Goal: Task Accomplishment & Management: Manage account settings

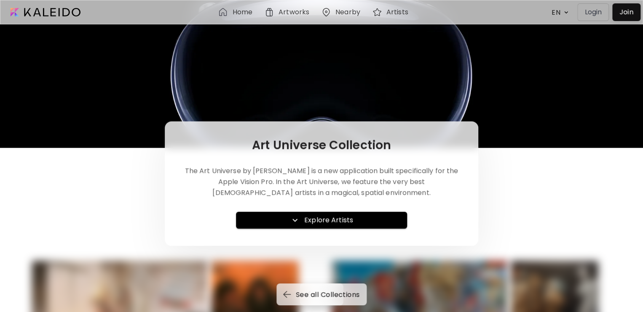
click at [599, 11] on p "Login" at bounding box center [592, 12] width 17 height 10
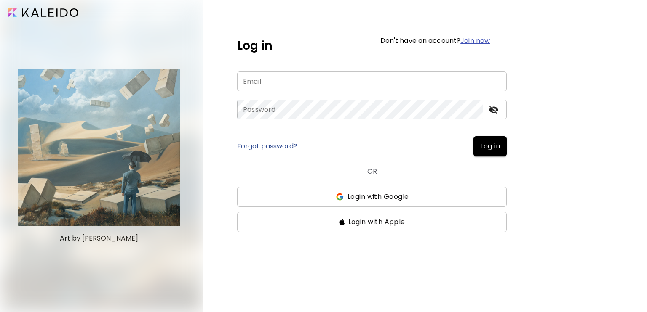
type input "**********"
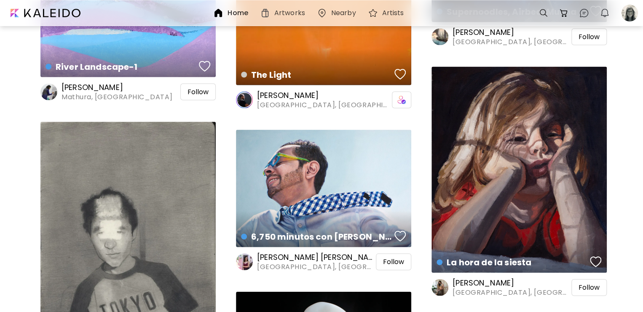
scroll to position [5642, 0]
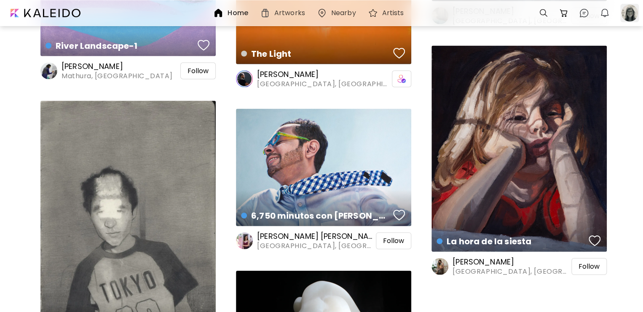
click at [629, 11] on div at bounding box center [629, 13] width 19 height 19
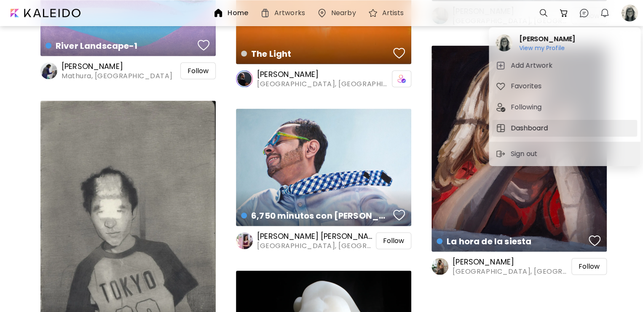
click at [521, 128] on h5 "Dashboard" at bounding box center [530, 128] width 40 height 10
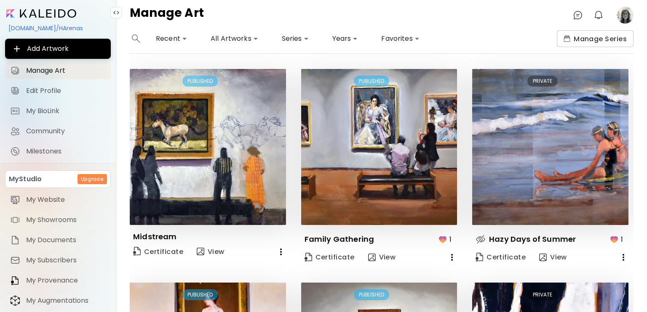
click at [451, 256] on icon "button" at bounding box center [452, 258] width 10 height 10
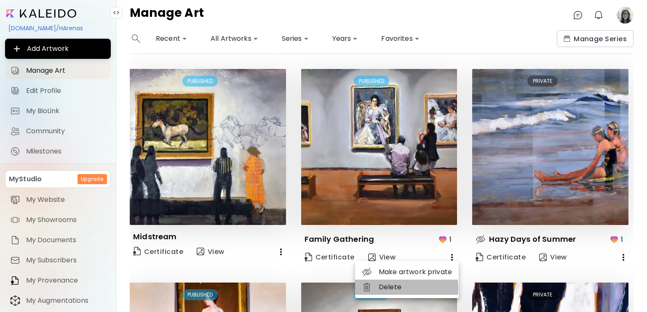
click at [386, 288] on li "Delete" at bounding box center [407, 287] width 104 height 15
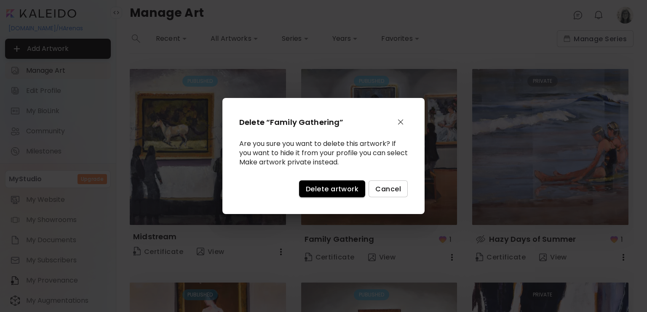
click at [351, 188] on span "Delete artwork" at bounding box center [332, 189] width 53 height 9
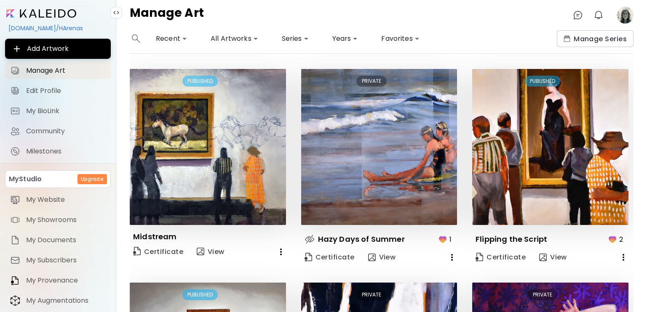
click at [448, 257] on icon "button" at bounding box center [452, 258] width 10 height 10
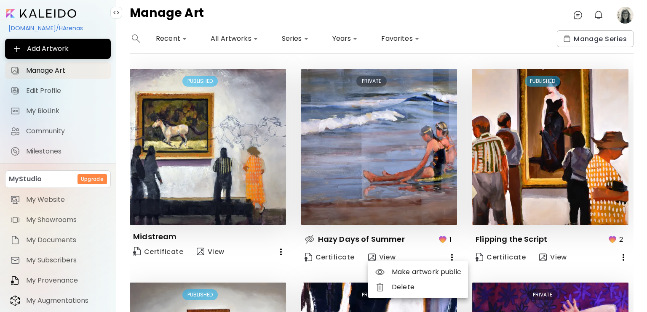
click at [399, 289] on li "Delete" at bounding box center [418, 287] width 100 height 15
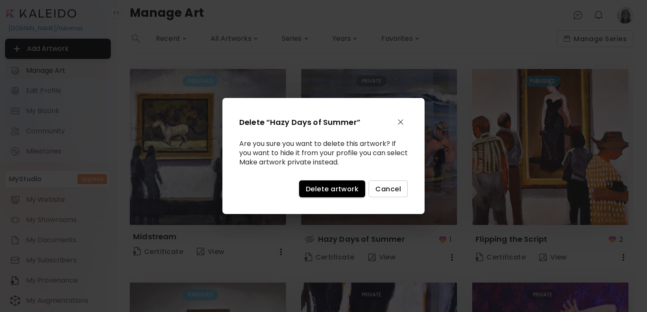
click at [342, 182] on button "Delete artwork" at bounding box center [332, 189] width 66 height 17
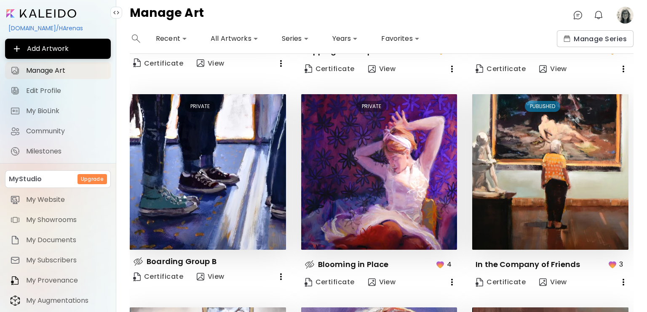
scroll to position [211, 0]
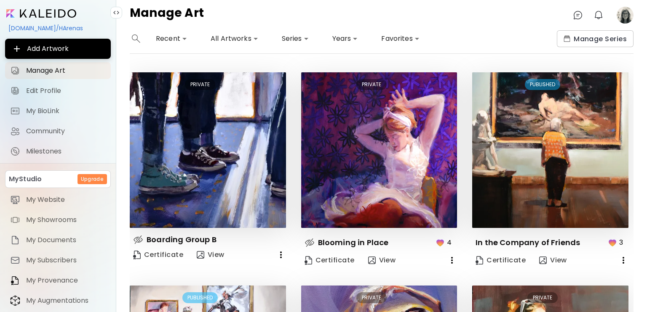
click at [450, 258] on icon "button" at bounding box center [452, 261] width 10 height 10
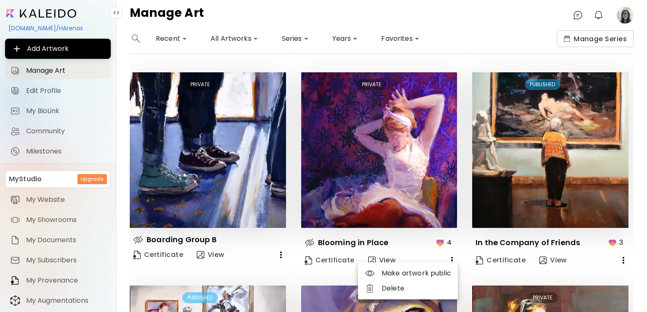
click at [416, 246] on div at bounding box center [323, 156] width 647 height 312
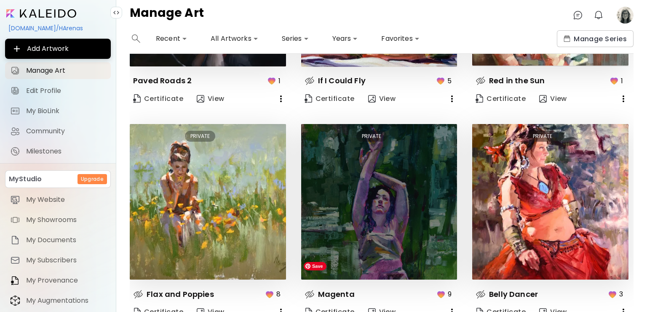
scroll to position [624, 0]
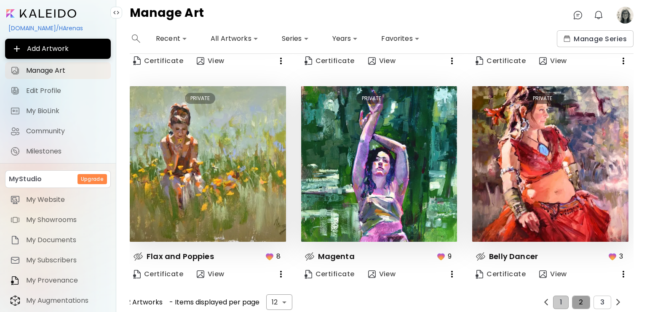
click at [579, 299] on span "2" at bounding box center [581, 303] width 4 height 8
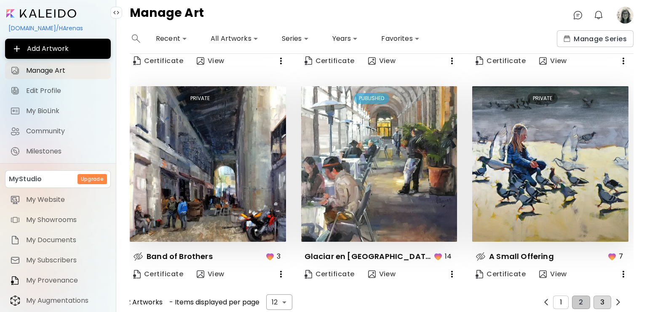
click at [594, 296] on button "3" at bounding box center [602, 302] width 18 height 13
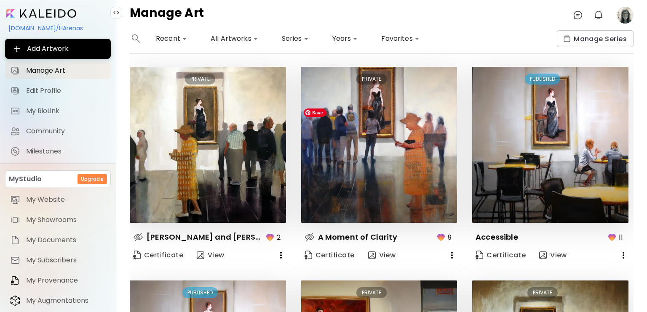
scroll to position [0, 0]
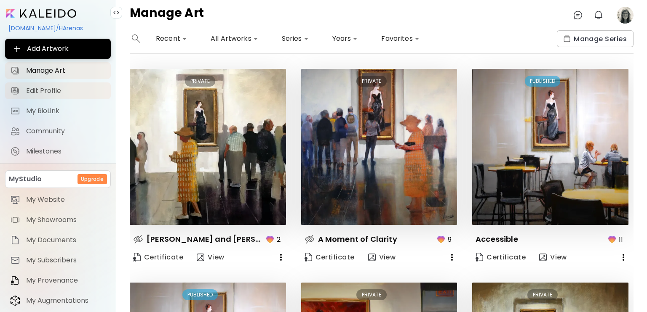
click at [36, 91] on span "Edit Profile" at bounding box center [66, 91] width 80 height 8
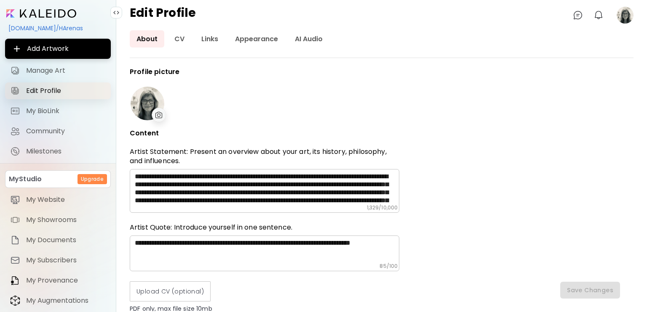
type input "**********"
type input "*******"
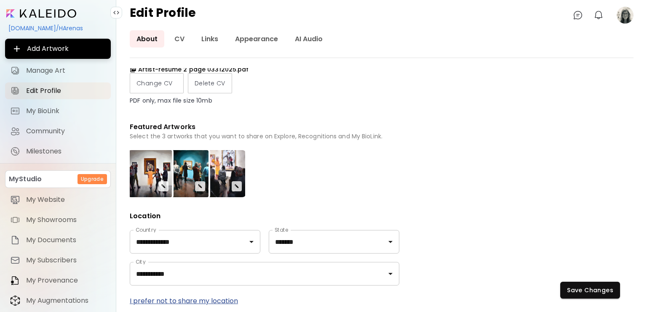
scroll to position [44, 0]
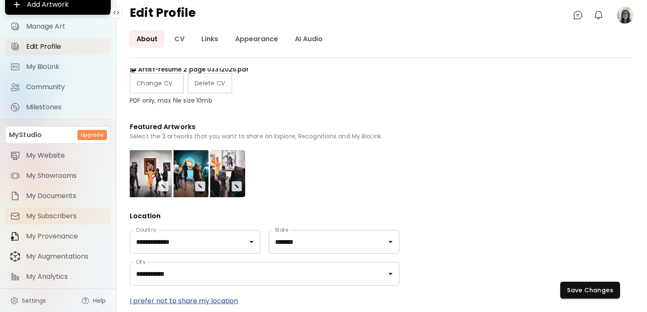
click at [45, 218] on span "My Subscribers" at bounding box center [66, 216] width 80 height 8
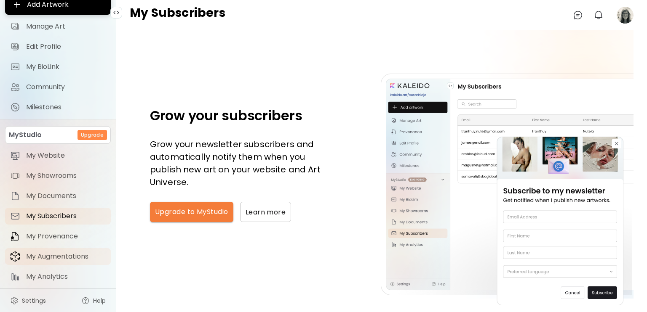
click at [64, 254] on span "My Augmentations" at bounding box center [66, 257] width 80 height 8
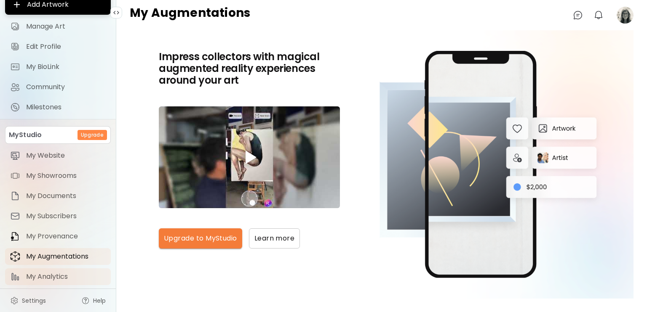
click at [52, 277] on span "My Analytics" at bounding box center [66, 277] width 80 height 8
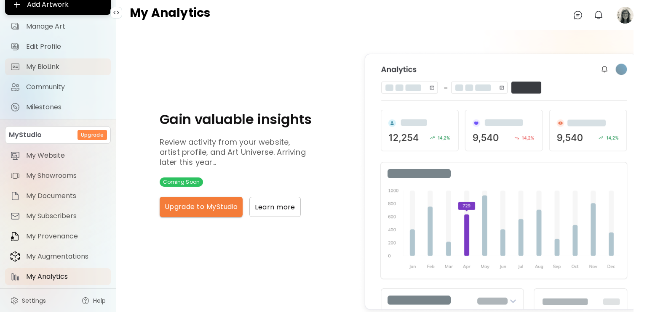
scroll to position [2, 0]
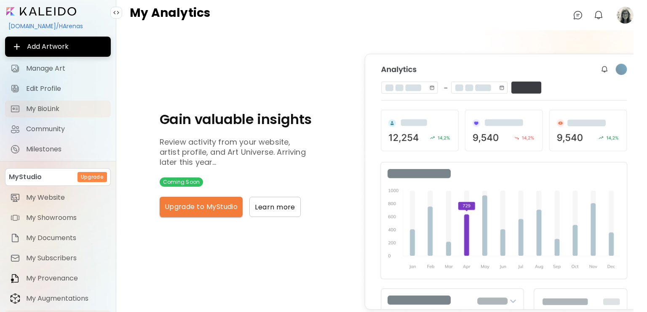
click at [54, 107] on span "My BioLink" at bounding box center [66, 109] width 80 height 8
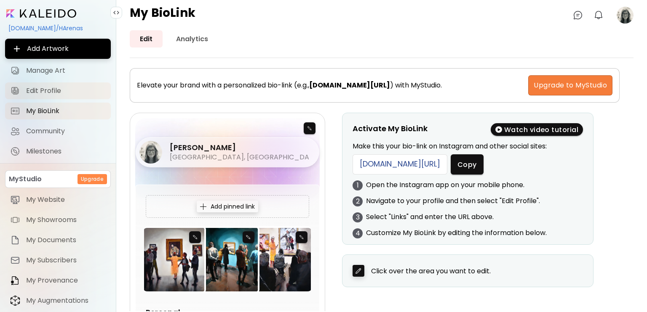
click at [47, 87] on span "Edit Profile" at bounding box center [66, 91] width 80 height 8
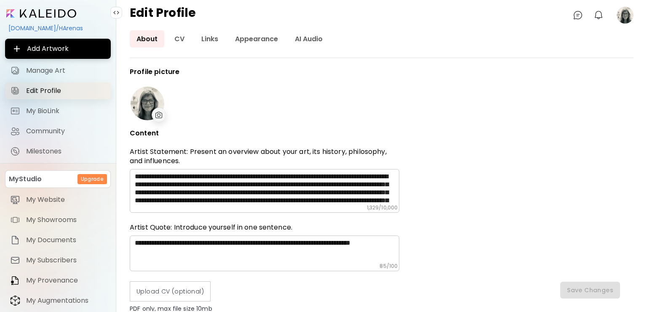
type input "**********"
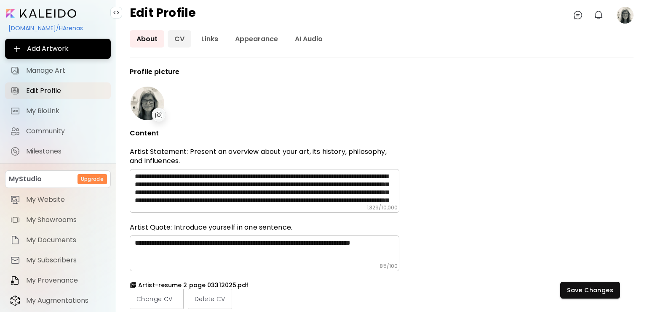
click at [176, 38] on link "CV" at bounding box center [180, 38] width 24 height 17
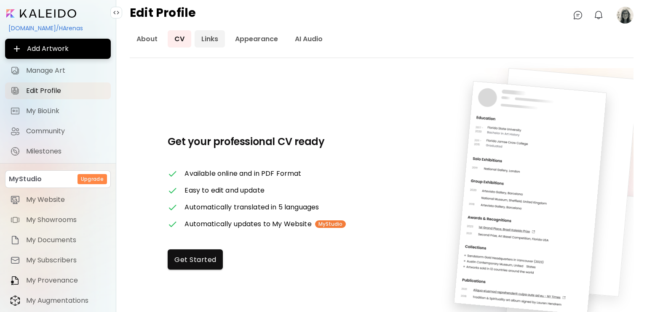
click at [206, 38] on link "Links" at bounding box center [210, 38] width 30 height 17
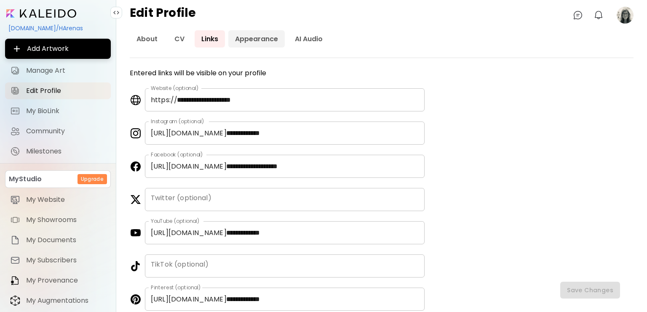
click at [256, 39] on link "Appearance" at bounding box center [256, 38] width 56 height 17
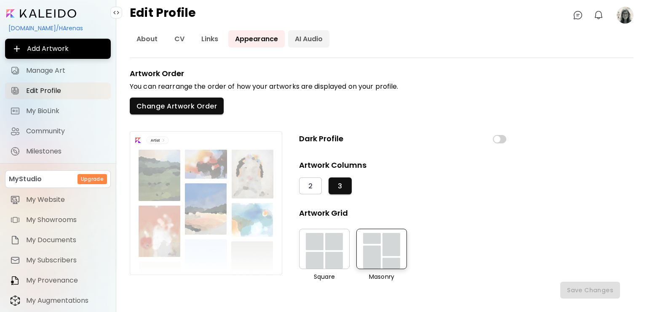
click at [301, 35] on link "AI Audio" at bounding box center [308, 38] width 41 height 17
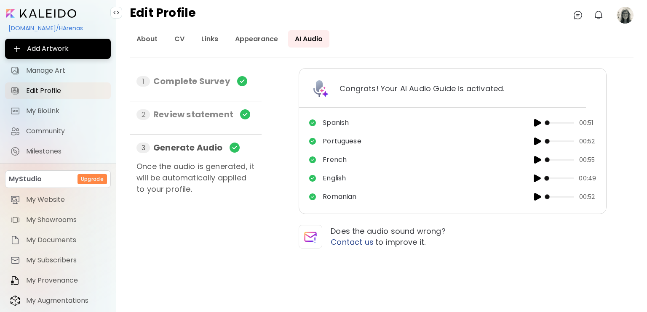
click at [537, 121] on img "button" at bounding box center [537, 123] width 10 height 10
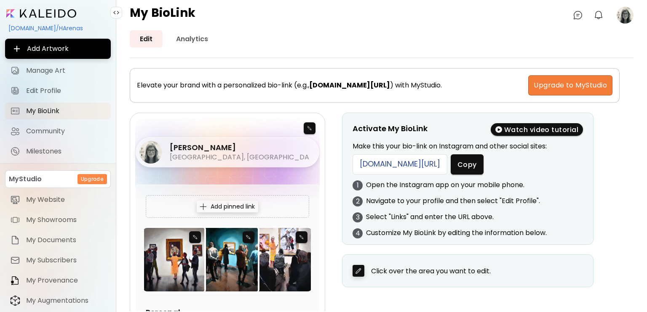
click at [48, 12] on input "image" at bounding box center [41, 13] width 70 height 8
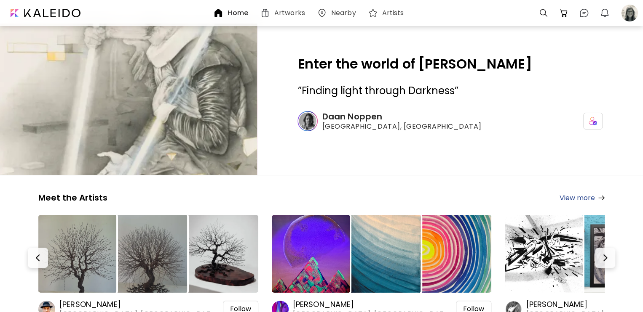
click at [583, 196] on link "View more" at bounding box center [581, 198] width 45 height 11
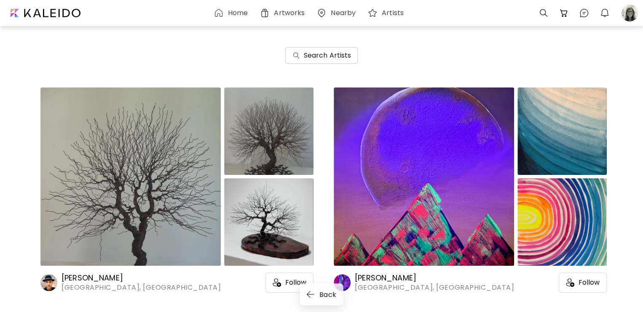
click at [323, 58] on h6 "Search Artists" at bounding box center [328, 56] width 48 height 10
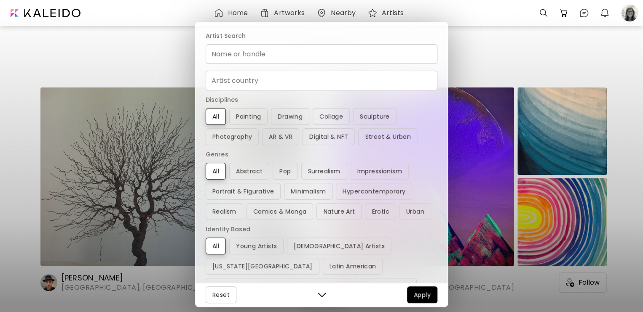
click at [323, 58] on input "Name or handle" at bounding box center [321, 54] width 232 height 20
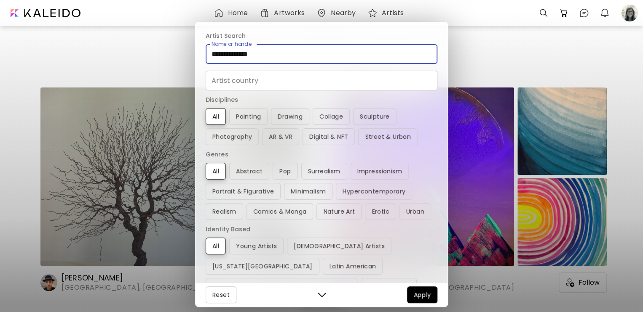
type input "**********"
